Goal: Check status: Check status

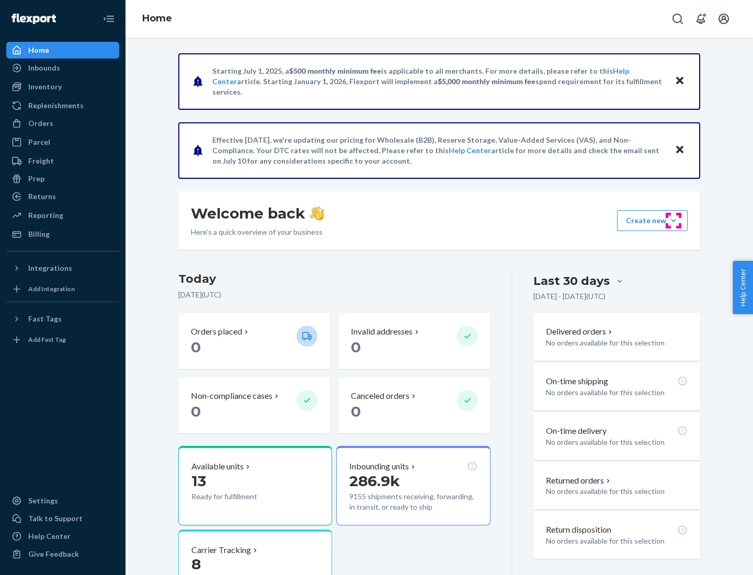
click at [674, 221] on button "Create new Create new inbound Create new order Create new product" at bounding box center [652, 220] width 71 height 21
click at [43, 68] on div "Inbounds" at bounding box center [44, 68] width 32 height 10
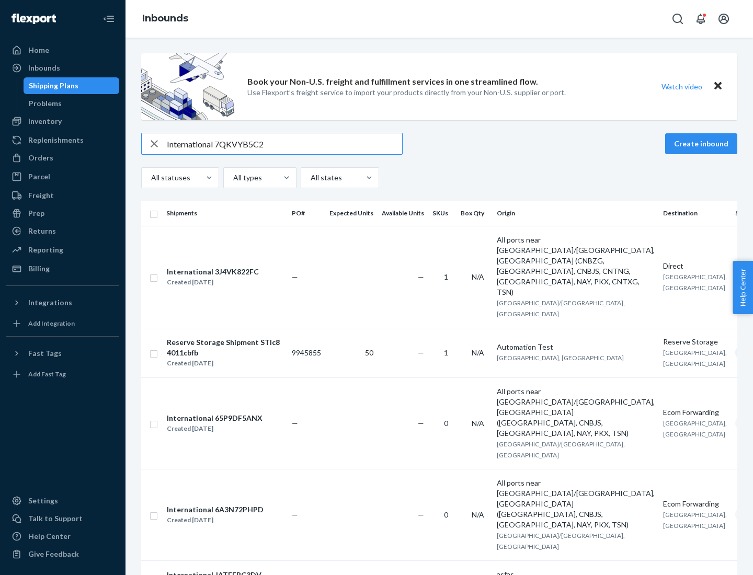
type input "International 7QKVYB5C29"
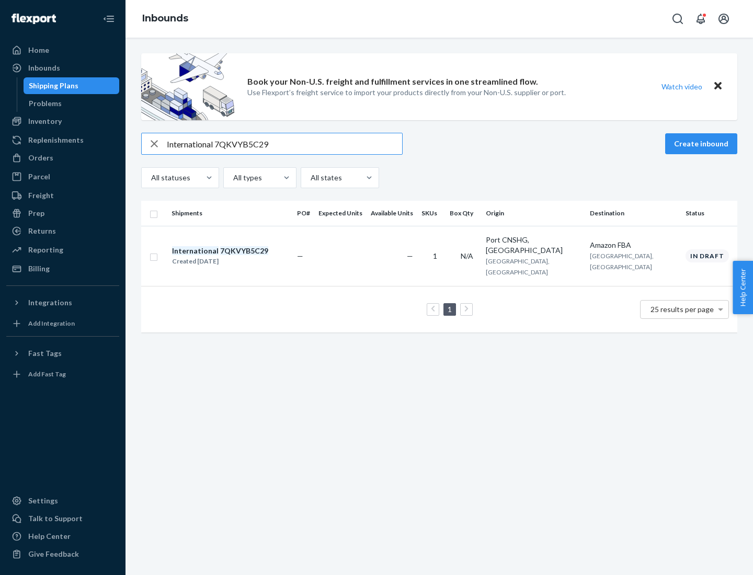
click at [238, 256] on div "Created [DATE]" at bounding box center [220, 261] width 96 height 10
